Goal: Task Accomplishment & Management: Complete application form

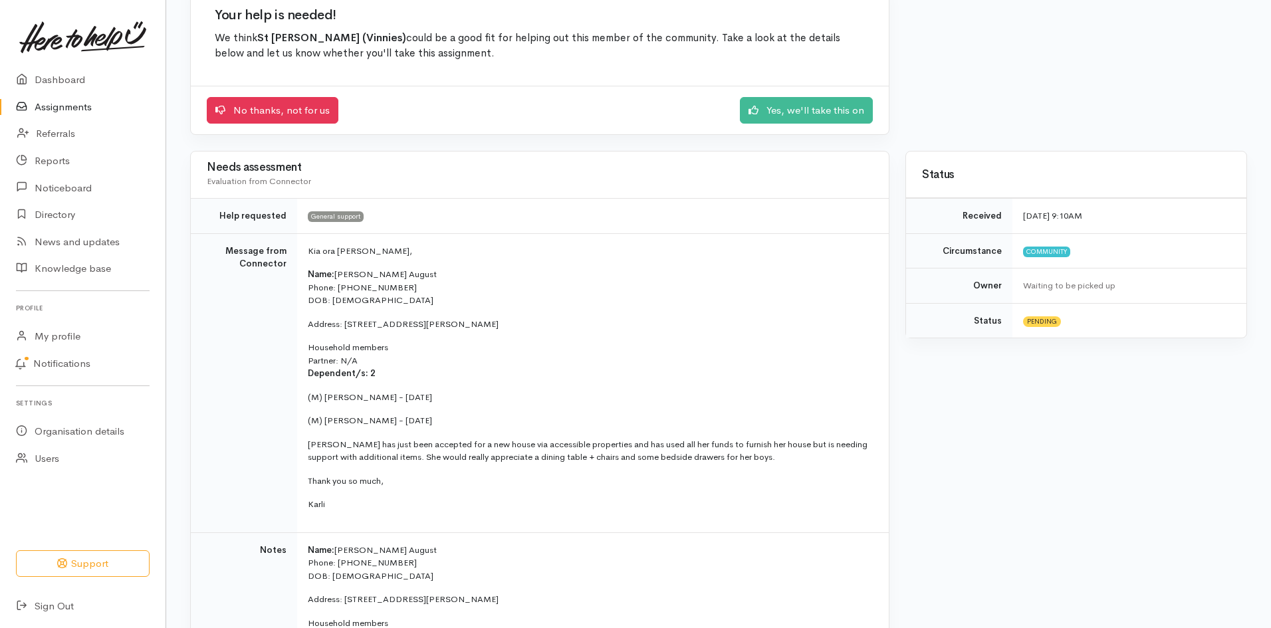
scroll to position [132, 0]
click at [241, 98] on link "No thanks, not for us" at bounding box center [273, 107] width 132 height 27
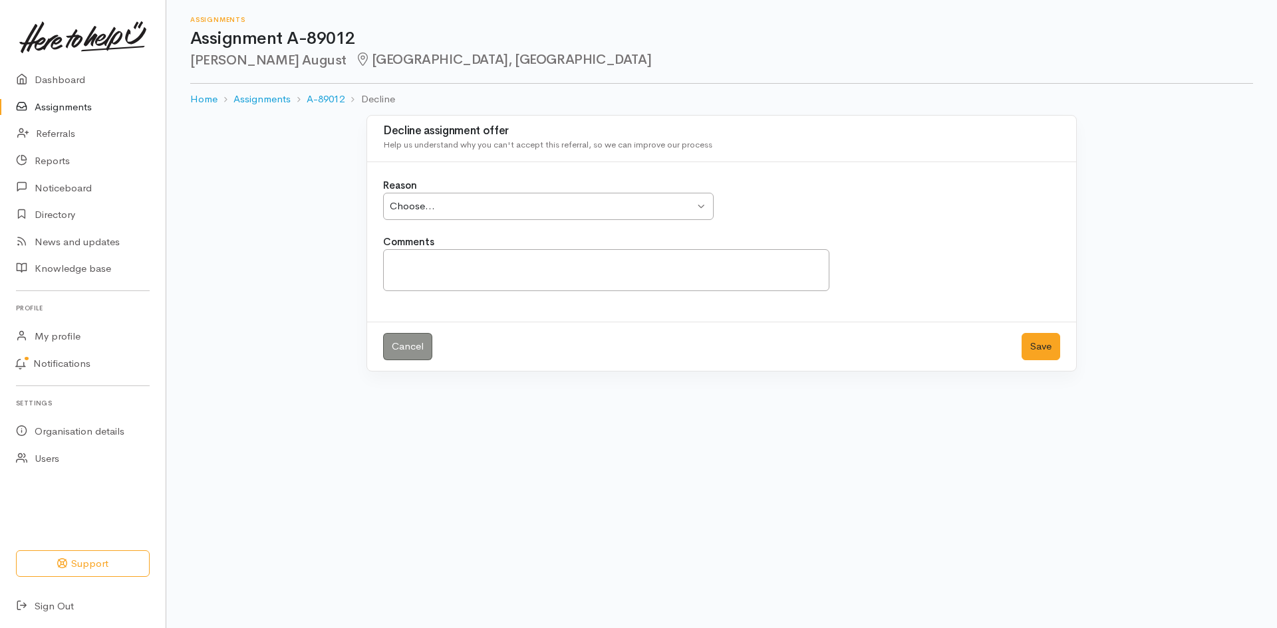
click at [678, 205] on div "Choose..." at bounding box center [542, 206] width 305 height 15
click at [447, 261] on textarea "Comments" at bounding box center [606, 270] width 446 height 42
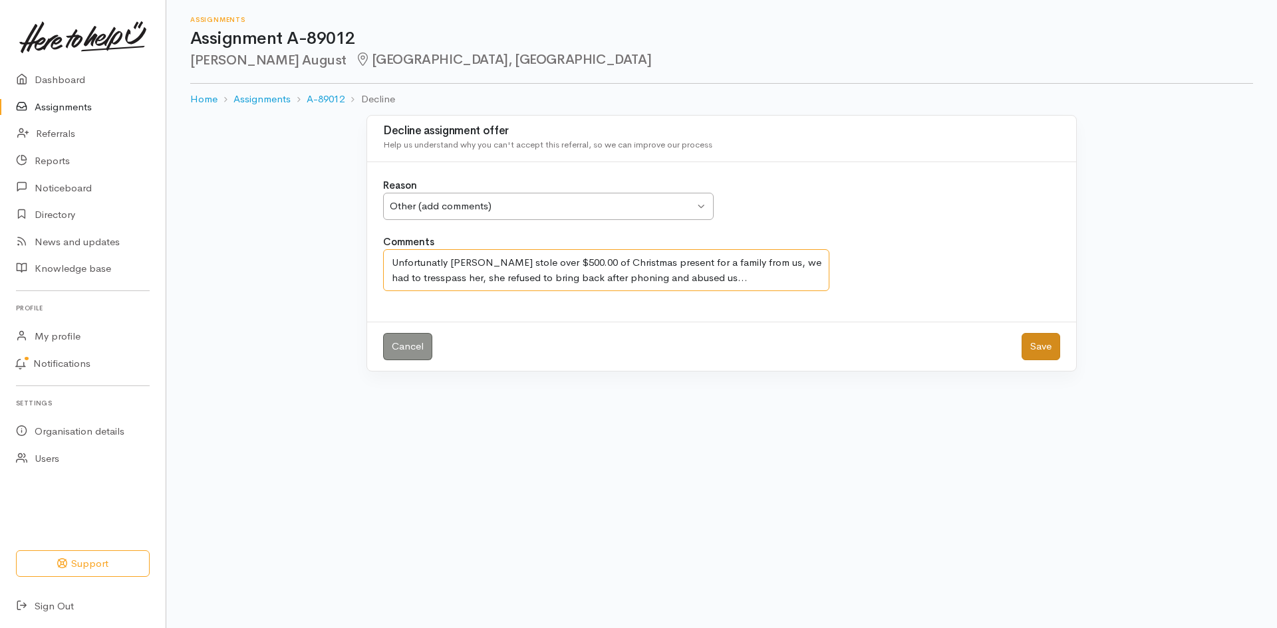
type textarea "Unfortunatly Renee stole over $500.00 of Christmas present for a family from us…"
click at [1042, 342] on button "Save" at bounding box center [1040, 346] width 39 height 27
